Goal: Information Seeking & Learning: Learn about a topic

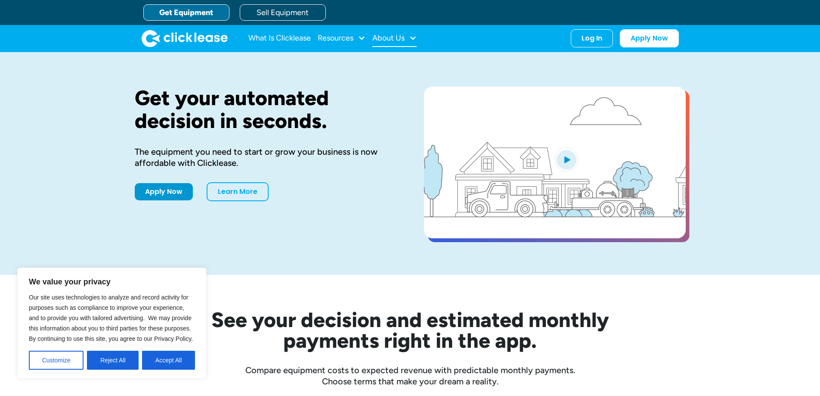
click at [400, 38] on div "About Us" at bounding box center [388, 38] width 32 height 0
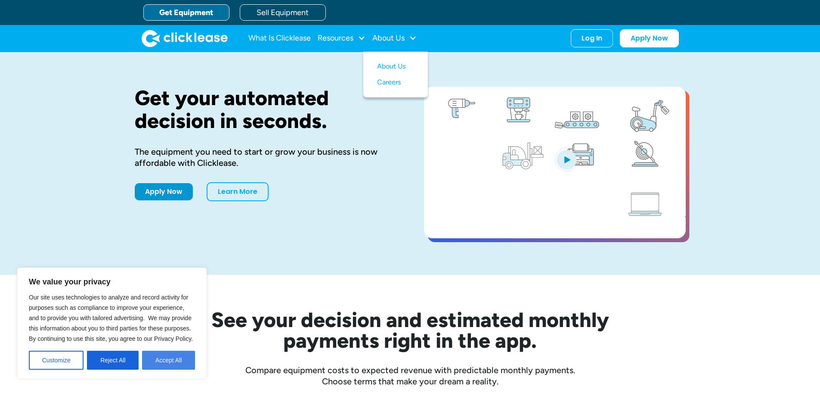
click at [172, 358] on button "Accept All" at bounding box center [168, 359] width 53 height 19
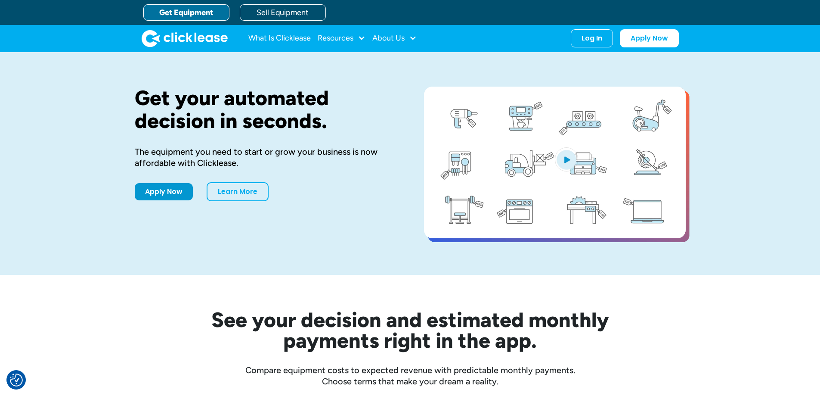
click at [418, 35] on nav "What Is Clicklease Resources Blog Case Studies Videos FAQs About Us About Us Ca…" at bounding box center [463, 38] width 431 height 18
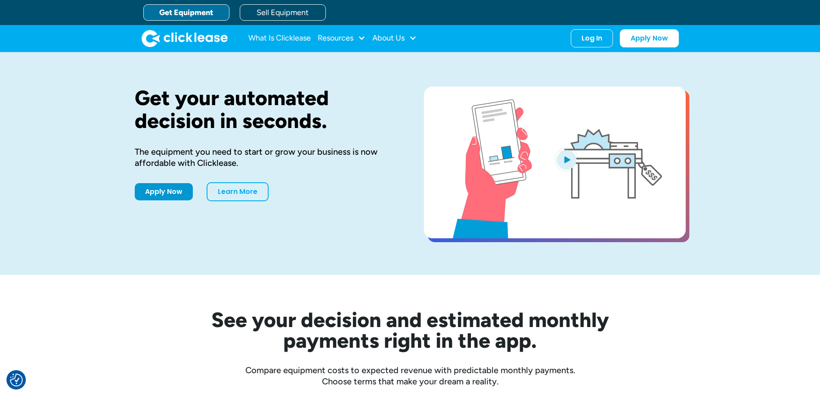
click at [418, 35] on nav "What Is Clicklease Resources Blog Case Studies Videos FAQs About Us About Us Ca…" at bounding box center [463, 38] width 431 height 18
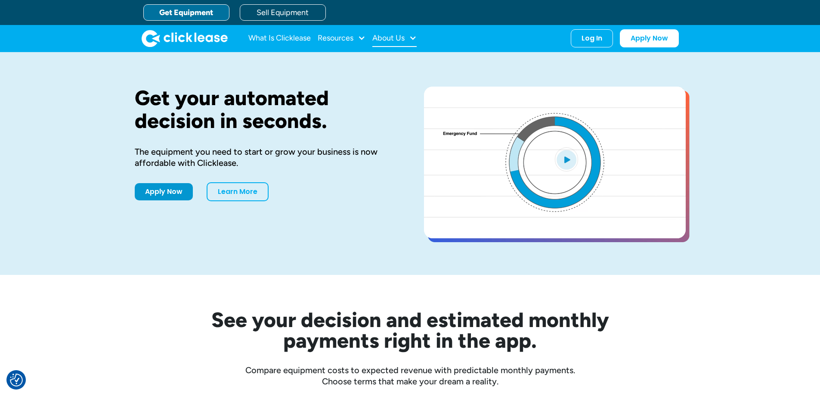
click at [412, 38] on div at bounding box center [413, 38] width 8 height 8
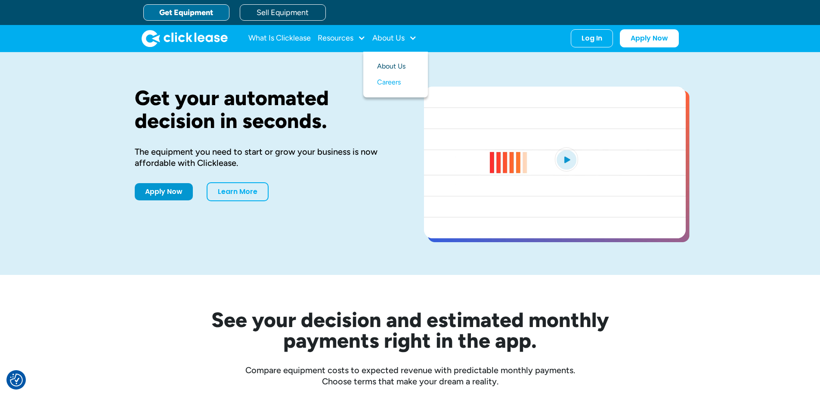
click at [401, 66] on link "About Us" at bounding box center [395, 67] width 37 height 16
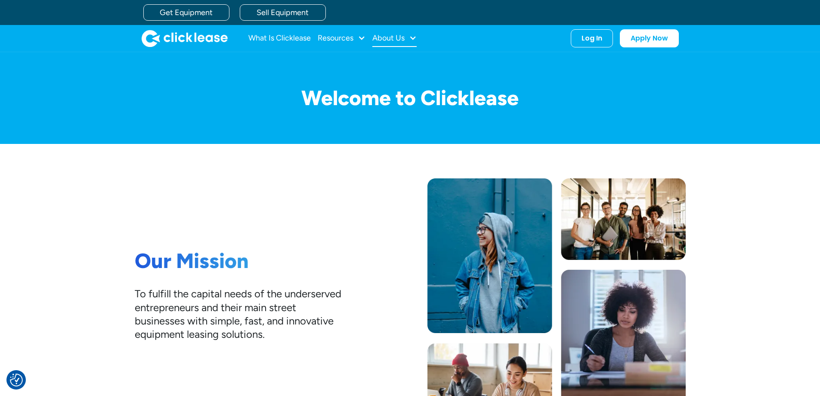
click at [415, 38] on div at bounding box center [413, 38] width 8 height 8
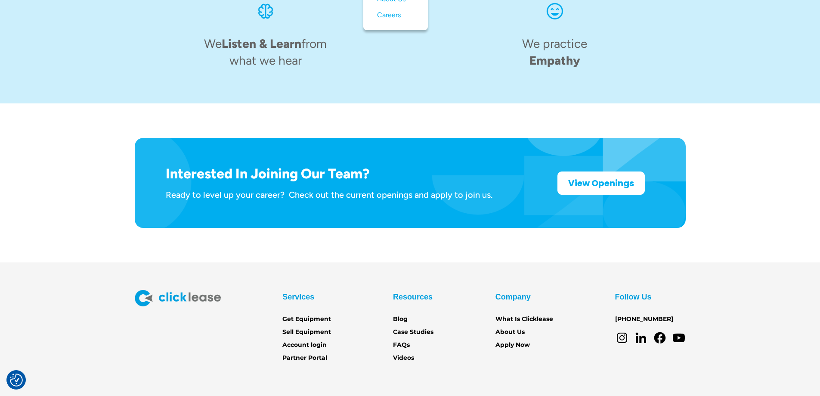
scroll to position [1336, 0]
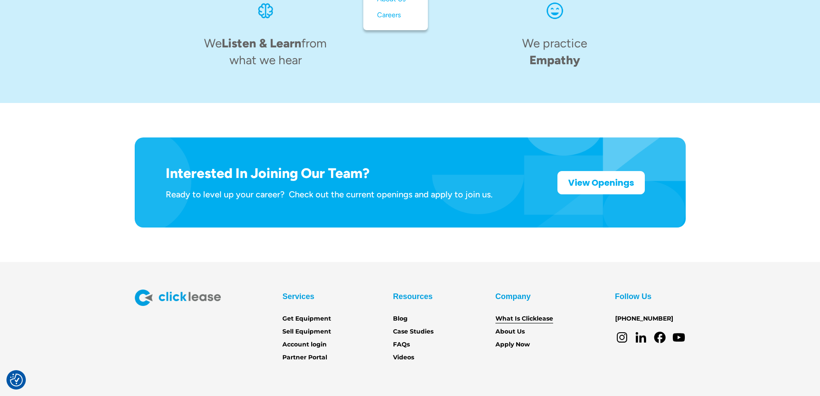
click at [517, 314] on link "What Is Clicklease" at bounding box center [525, 318] width 58 height 9
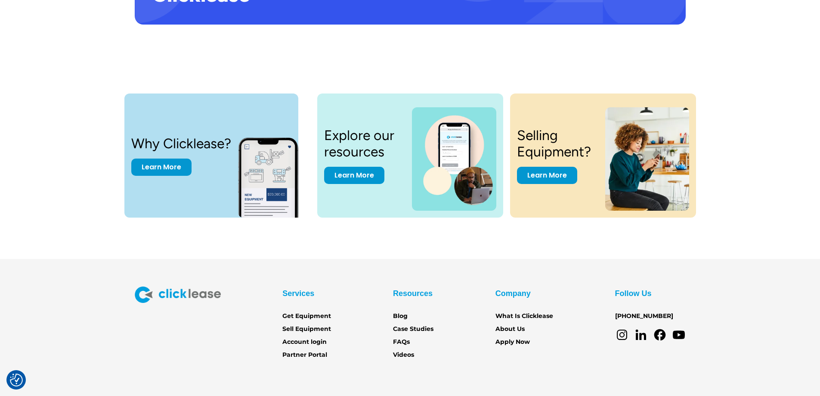
scroll to position [1789, 0]
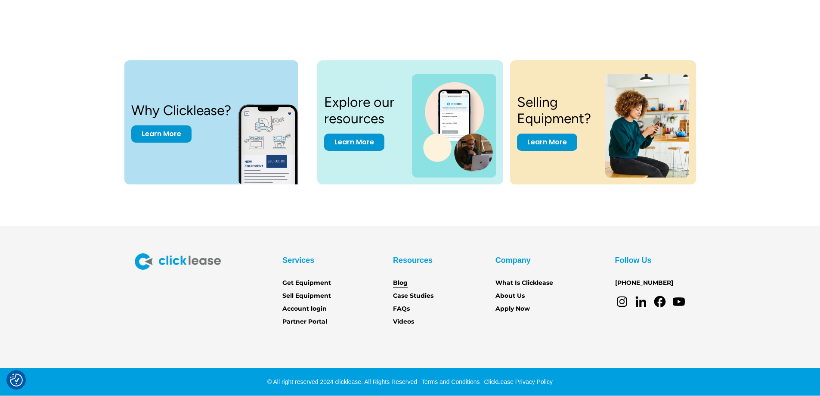
click at [406, 282] on link "Blog" at bounding box center [400, 282] width 15 height 9
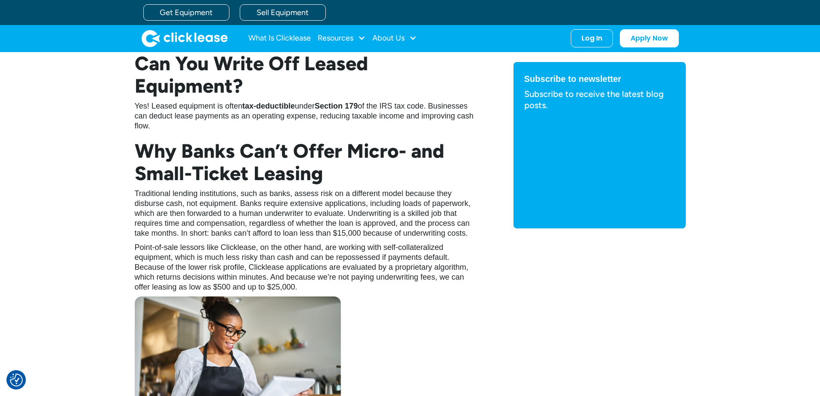
scroll to position [861, 0]
